Goal: Information Seeking & Learning: Learn about a topic

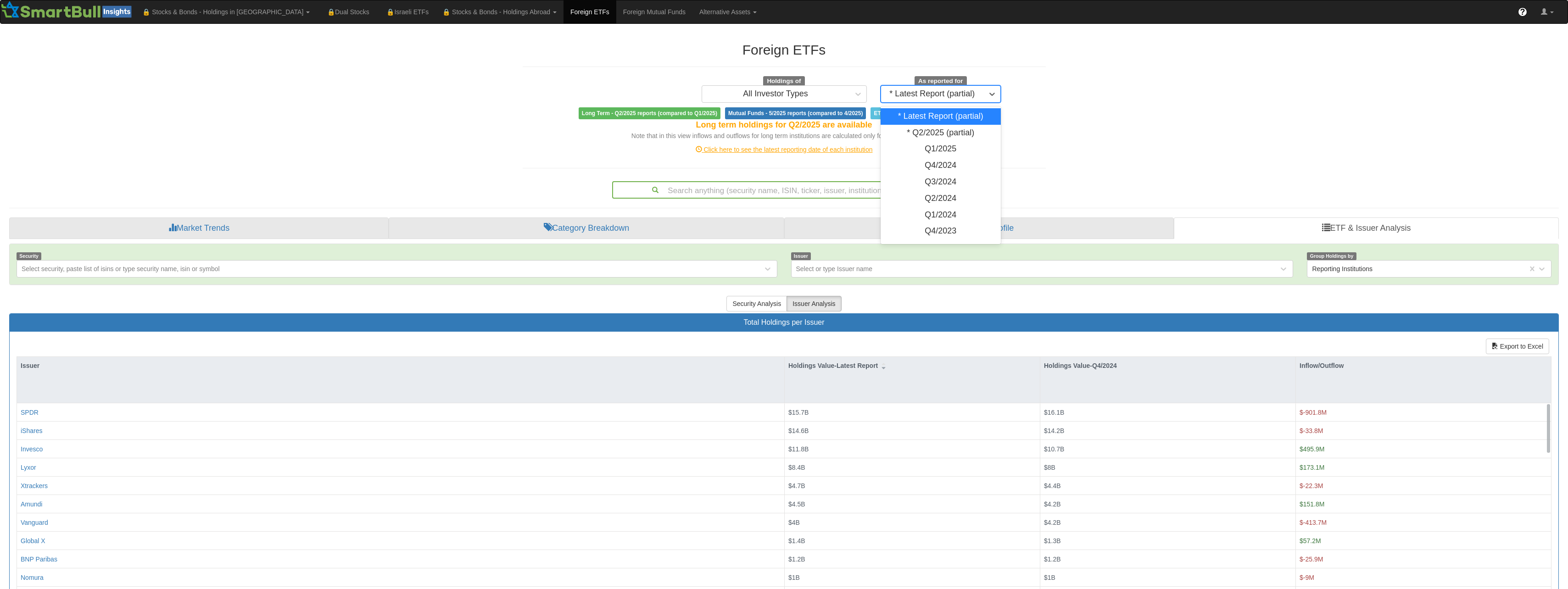
click at [957, 95] on div "* Latest Report (partial)" at bounding box center [932, 94] width 85 height 9
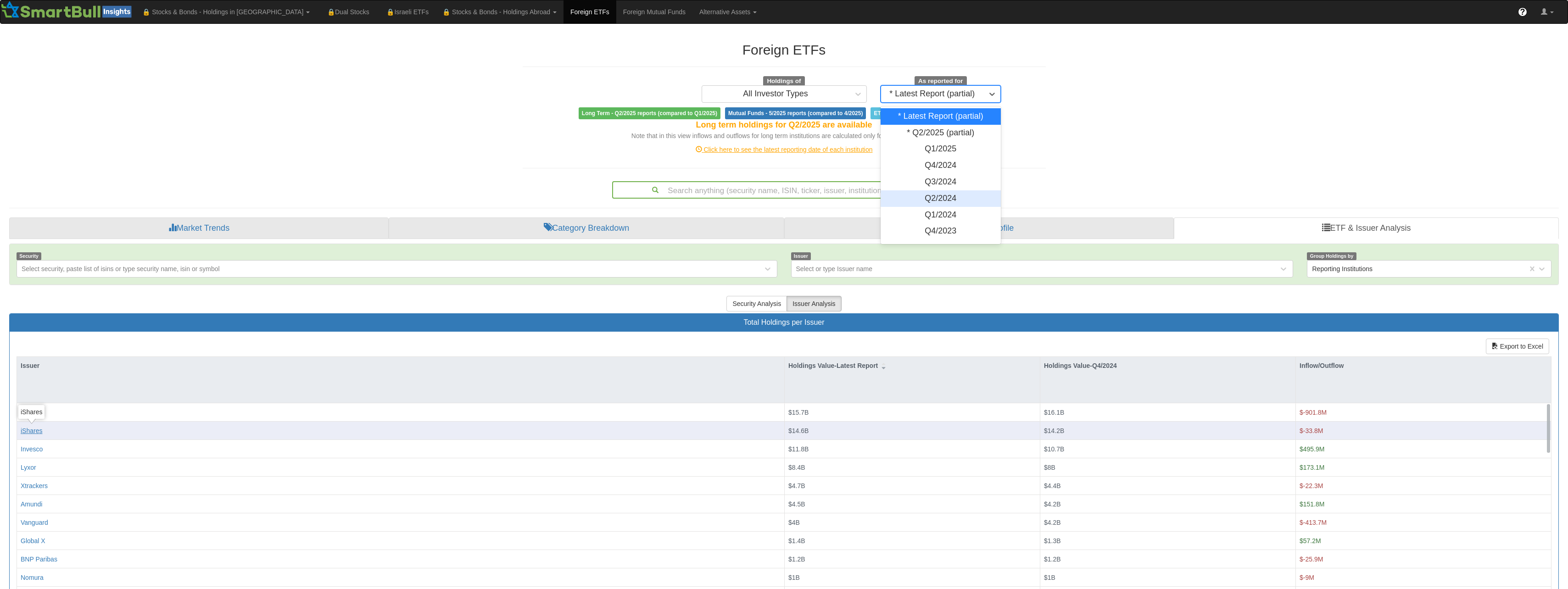
click at [37, 431] on div "iShares" at bounding box center [31, 430] width 21 height 9
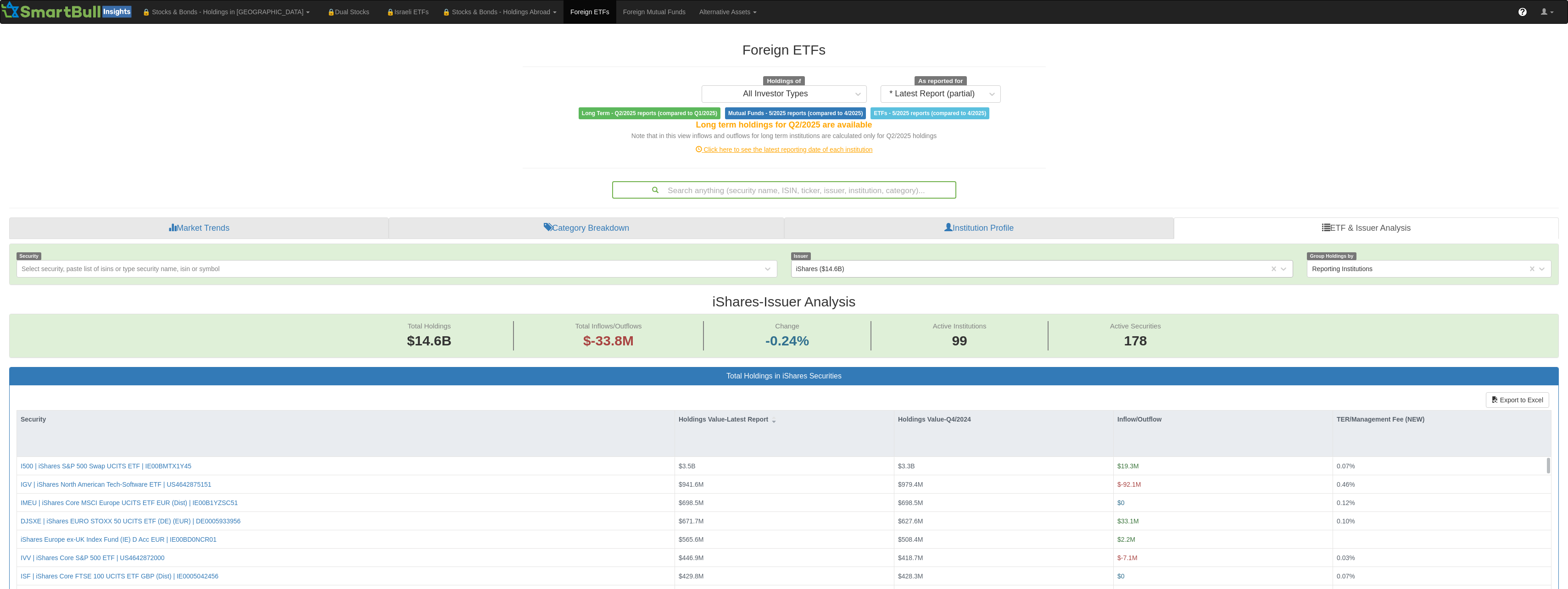
click at [836, 271] on div "iShares ($14.6B)" at bounding box center [820, 268] width 48 height 9
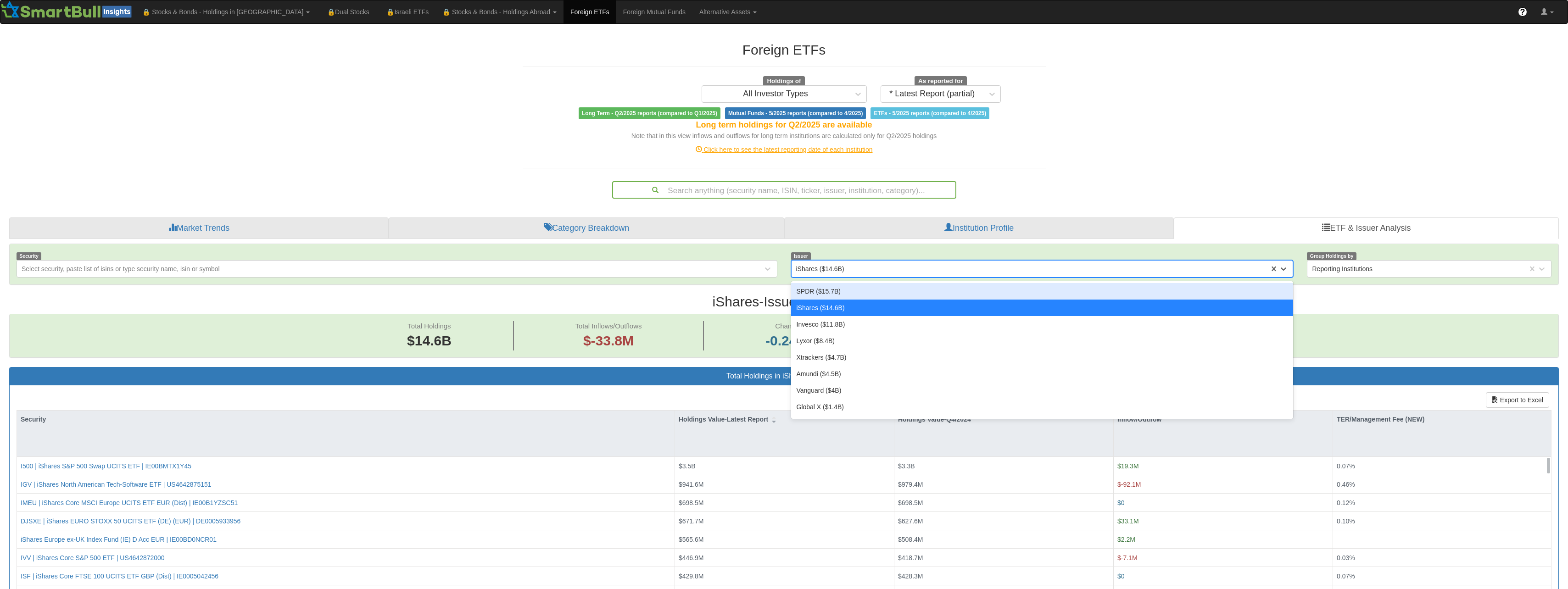
click at [838, 295] on div "SPDR ($15.7B)" at bounding box center [1042, 291] width 502 height 16
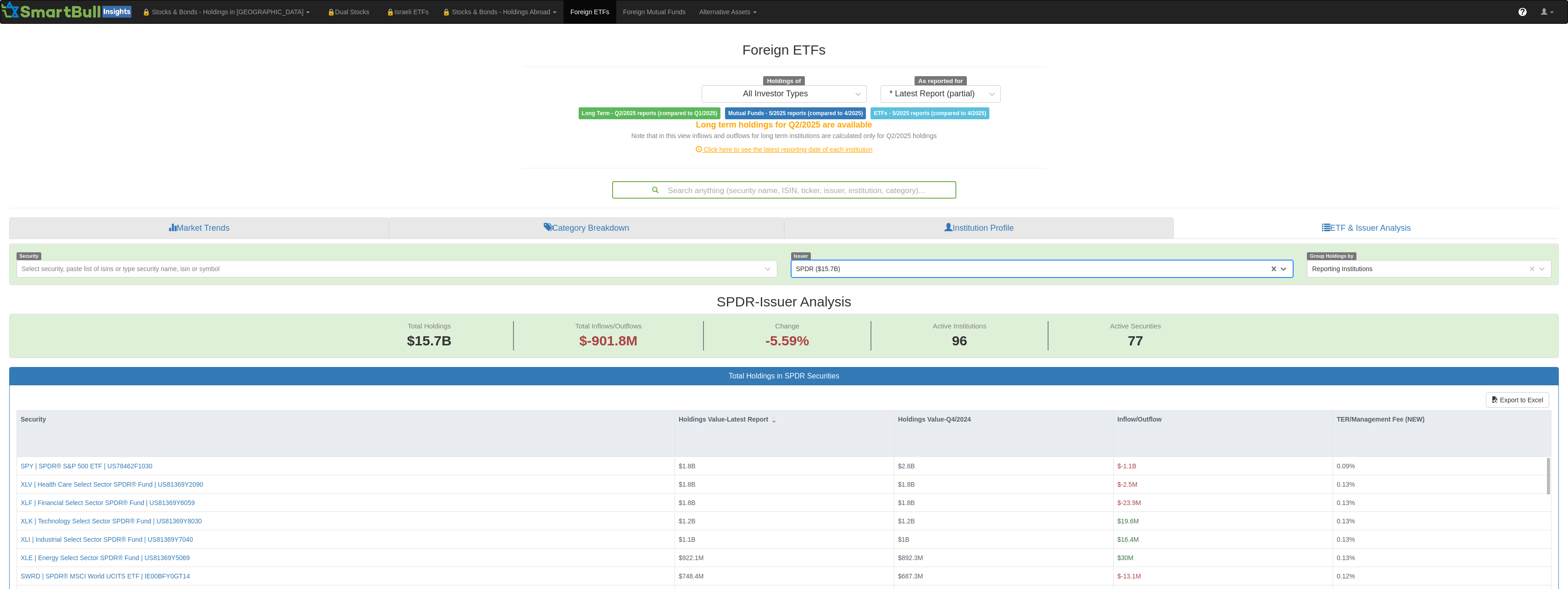
click at [841, 265] on div "SPDR ($15.7B)" at bounding box center [1031, 269] width 478 height 15
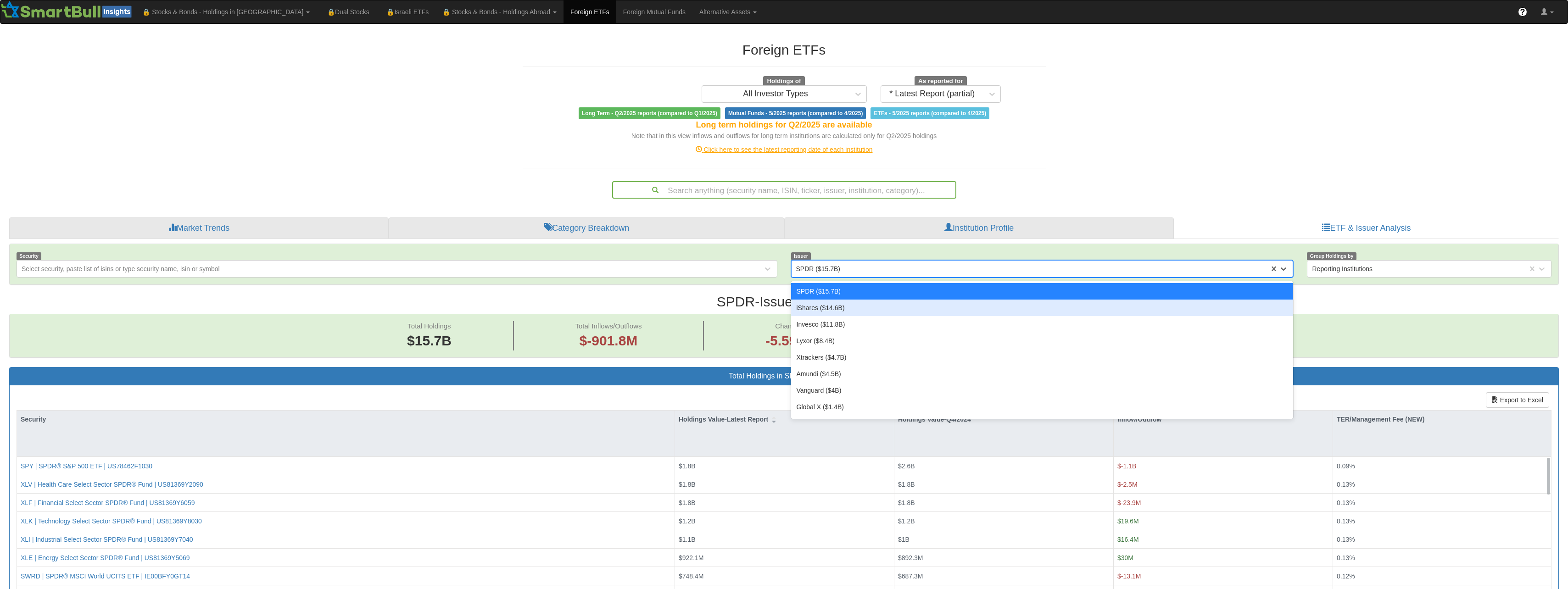
click at [827, 314] on div "iShares ($14.6B)" at bounding box center [1042, 307] width 502 height 16
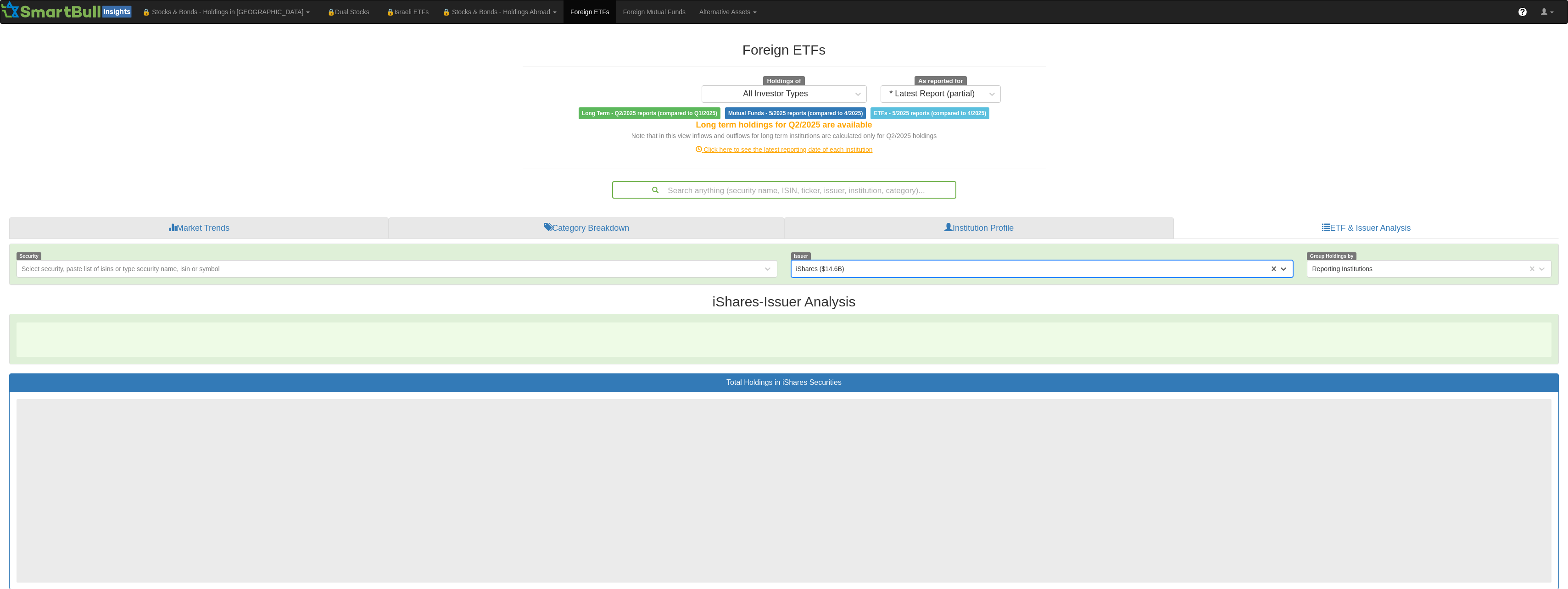
click at [836, 302] on h2 "iShares - Issuer Analysis" at bounding box center [784, 301] width 1550 height 15
click at [763, 302] on h2 "iShares - Issuer Analysis" at bounding box center [784, 301] width 1550 height 15
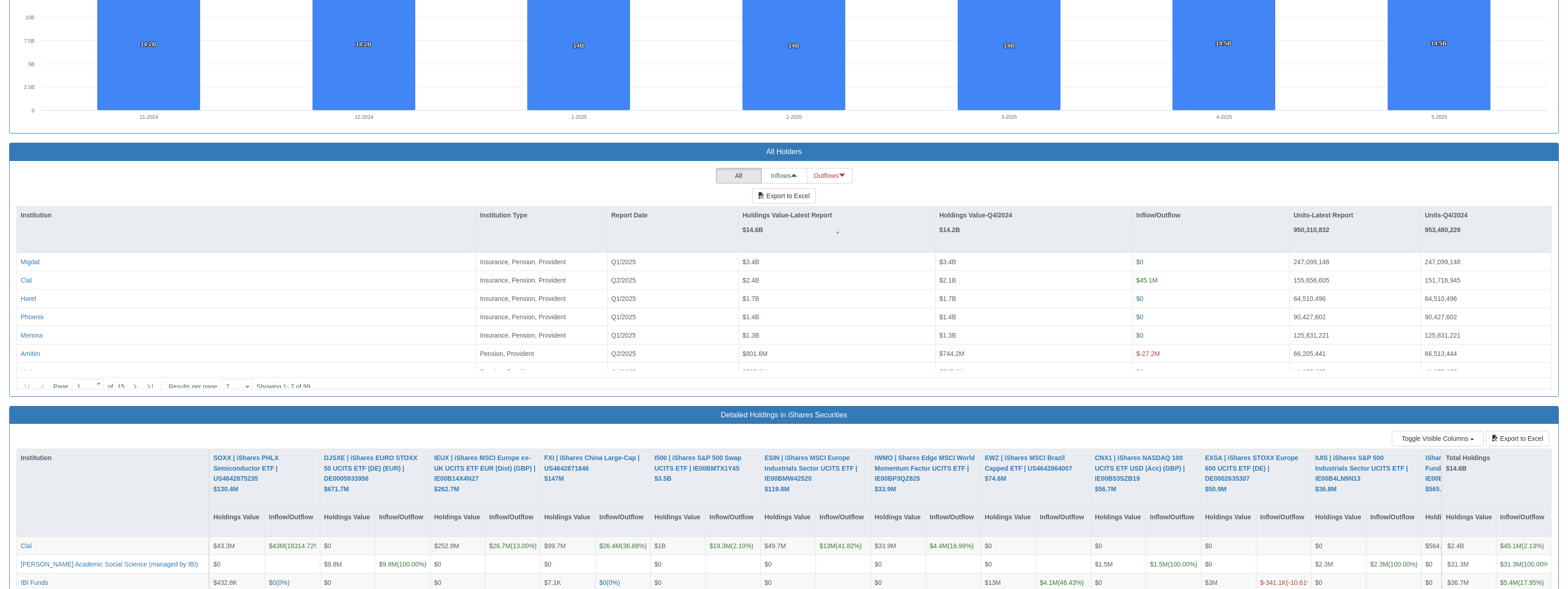
scroll to position [19, 1533]
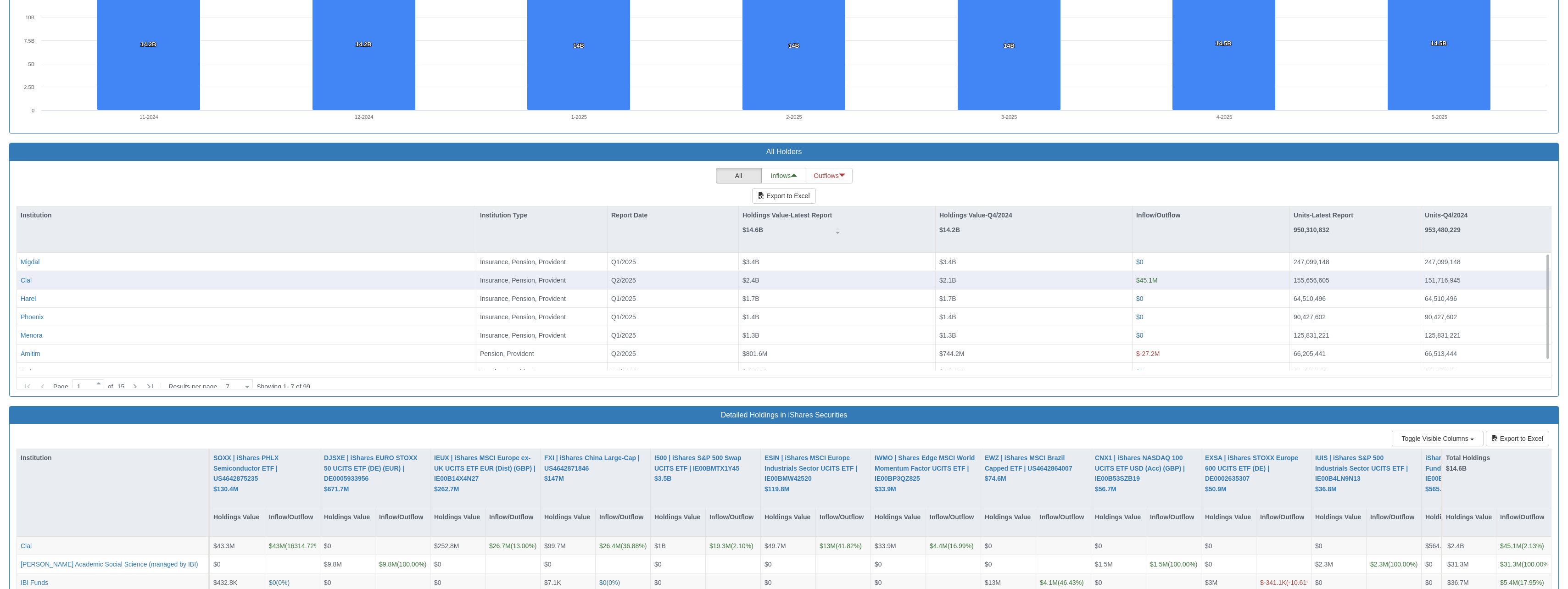
click at [796, 278] on div "$2.4B" at bounding box center [837, 279] width 189 height 9
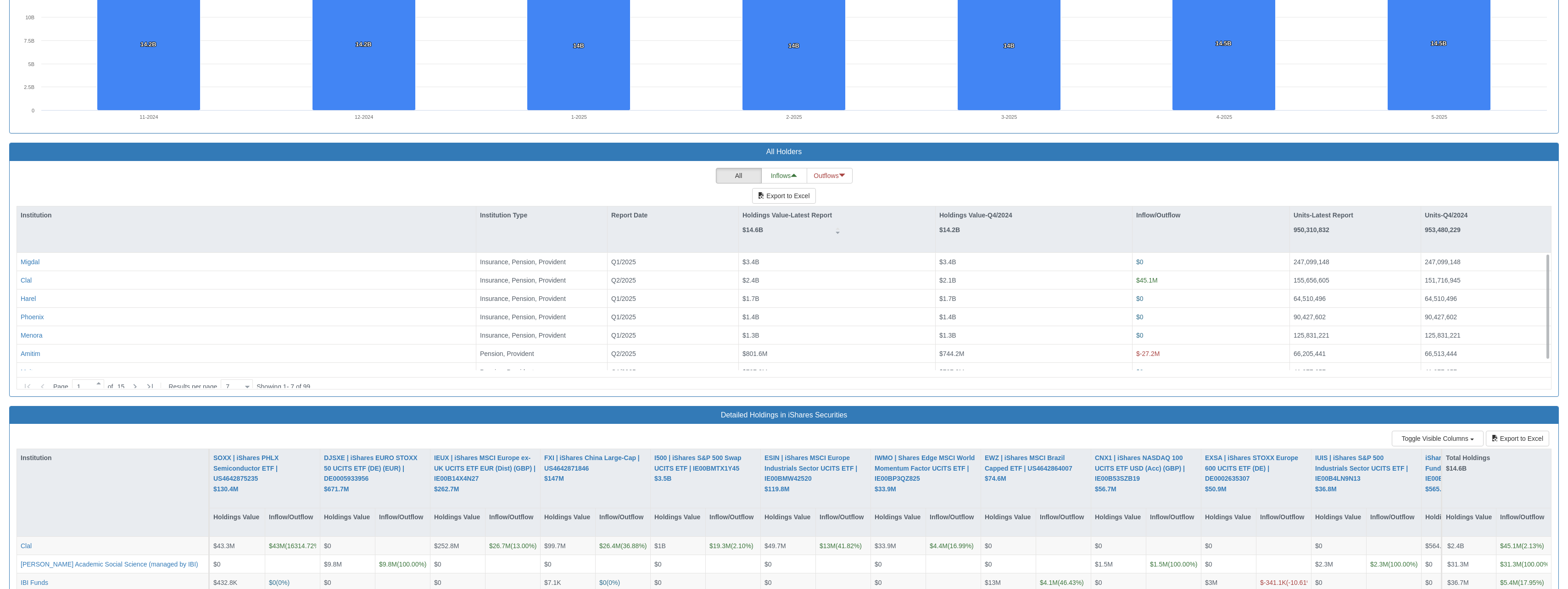
click at [116, 196] on div "All Inflows Outflows Export to Excel Institution Institution Type Report Date H…" at bounding box center [784, 279] width 1535 height 221
